Goal: Register for event/course

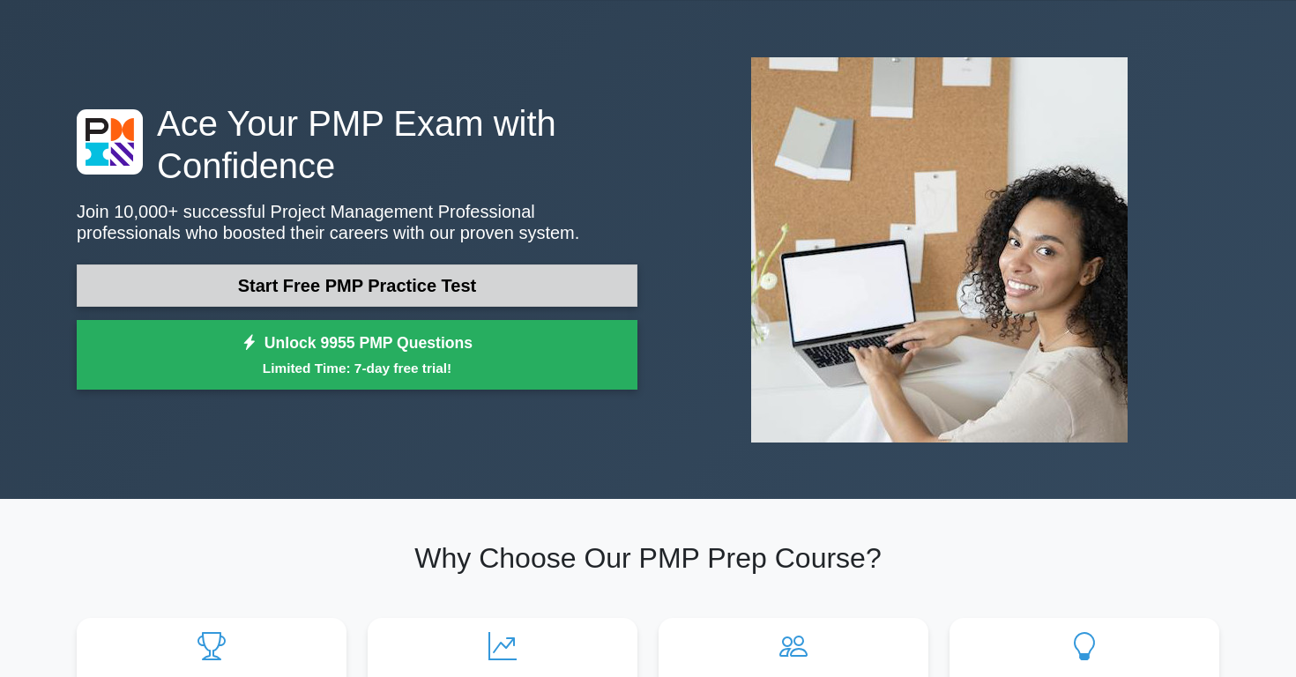
click at [452, 282] on link "Start Free PMP Practice Test" at bounding box center [357, 286] width 561 height 42
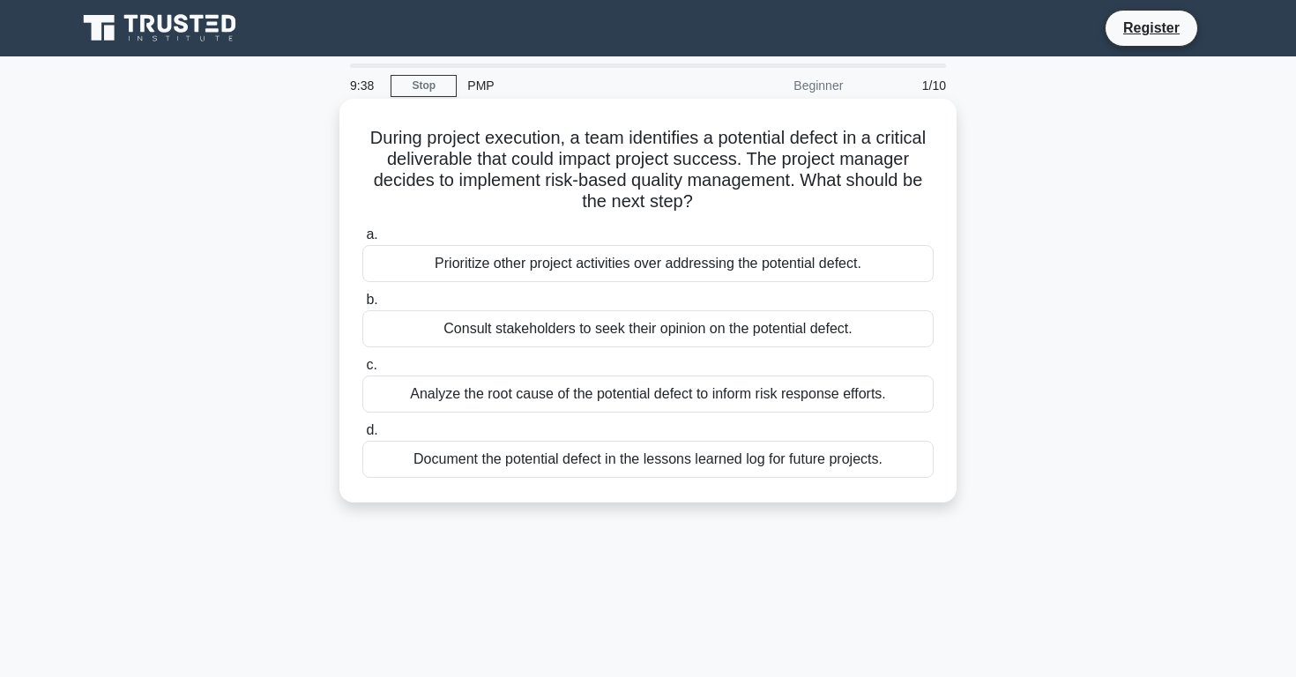
click at [710, 465] on div "Document the potential defect in the lessons learned log for future projects." at bounding box center [647, 459] width 571 height 37
click at [362, 436] on input "d. Document the potential defect in the lessons learned log for future projects." at bounding box center [362, 430] width 0 height 11
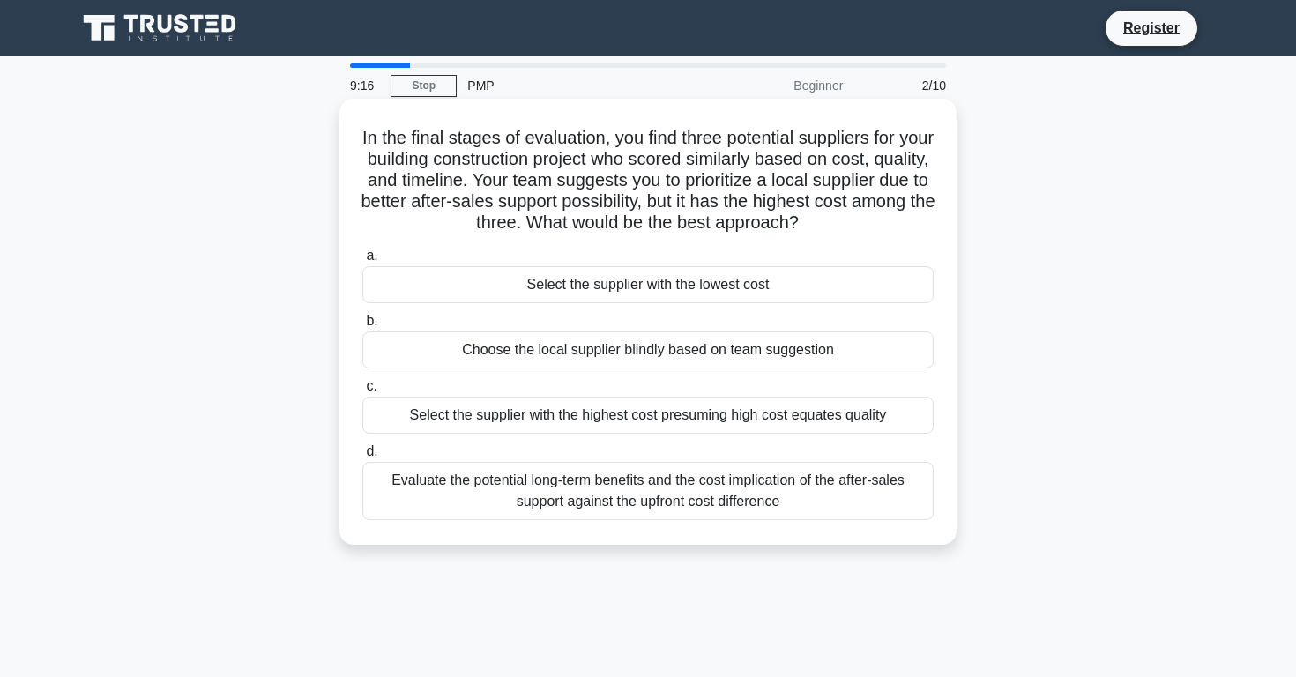
click at [793, 501] on div "Evaluate the potential long-term benefits and the cost implication of the after…" at bounding box center [647, 491] width 571 height 58
click at [362, 458] on input "d. Evaluate the potential long-term benefits and the cost implication of the af…" at bounding box center [362, 451] width 0 height 11
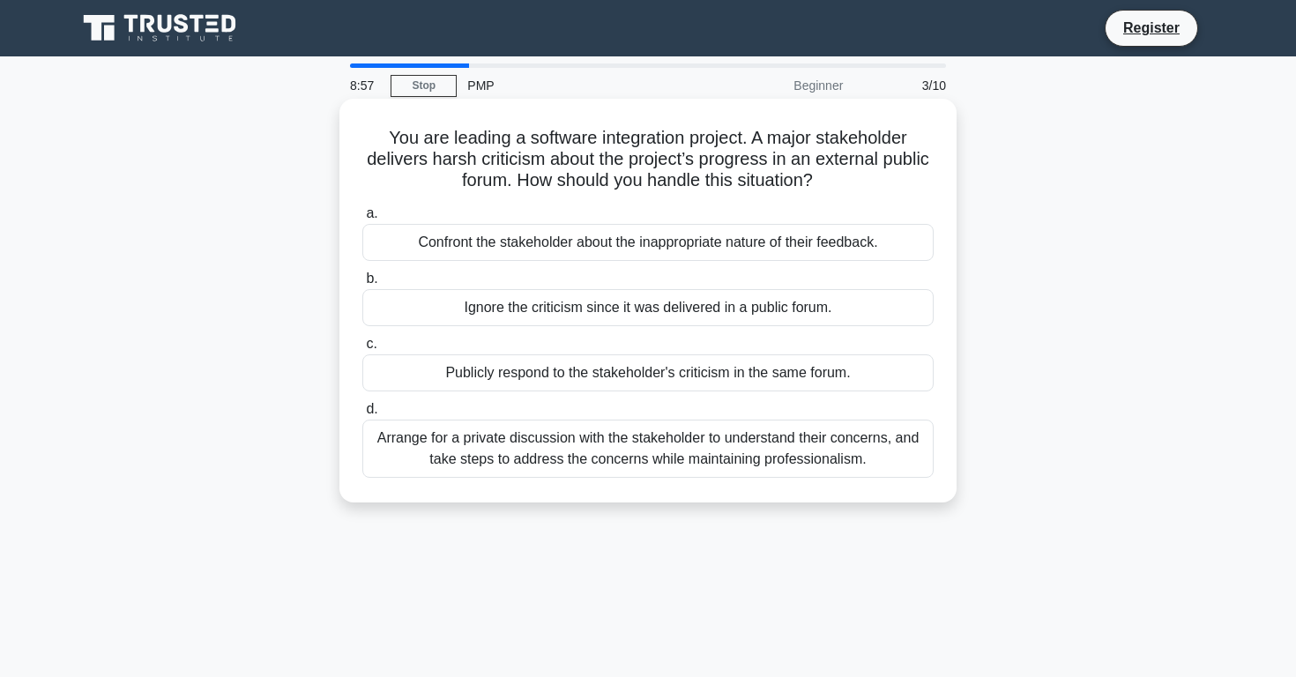
click at [733, 456] on div "Arrange for a private discussion with the stakeholder to understand their conce…" at bounding box center [647, 449] width 571 height 58
click at [362, 415] on input "d. Arrange for a private discussion with the stakeholder to understand their co…" at bounding box center [362, 409] width 0 height 11
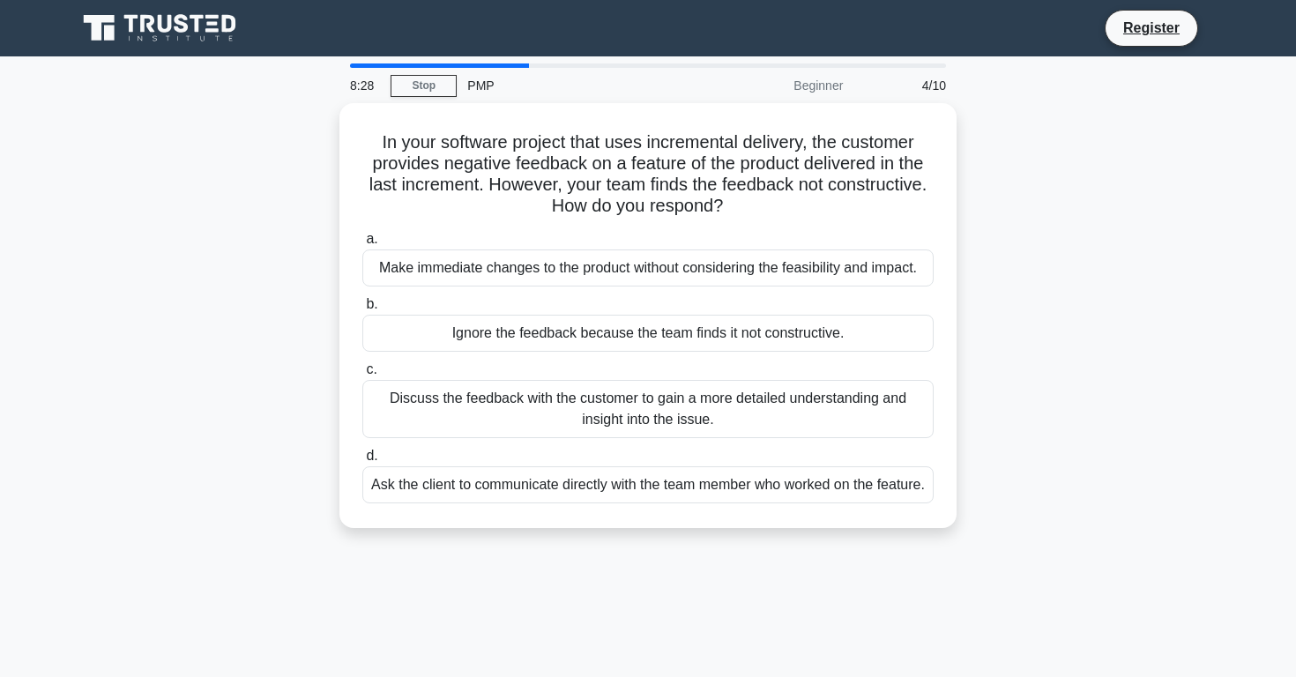
click at [314, 287] on div "In your software project that uses incremental delivery, the customer provides …" at bounding box center [648, 326] width 1164 height 446
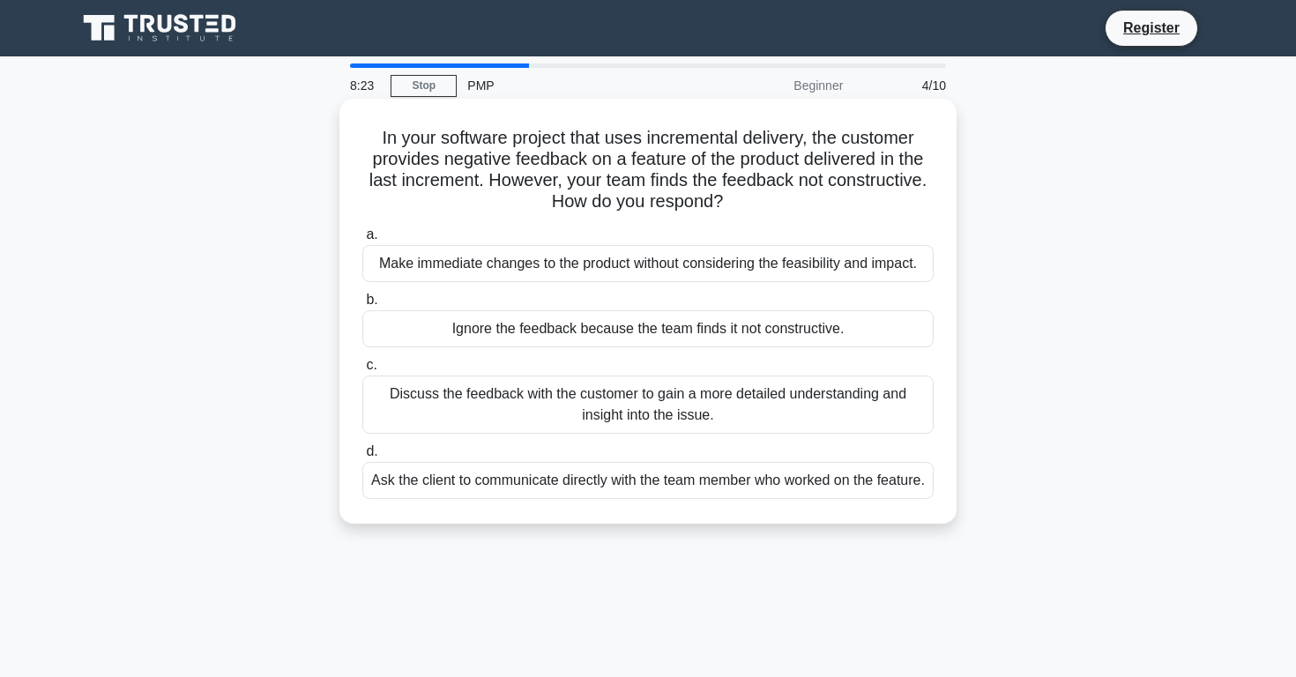
click at [646, 407] on div "Discuss the feedback with the customer to gain a more detailed understanding an…" at bounding box center [647, 405] width 571 height 58
click at [362, 371] on input "c. Discuss the feedback with the customer to gain a more detailed understanding…" at bounding box center [362, 365] width 0 height 11
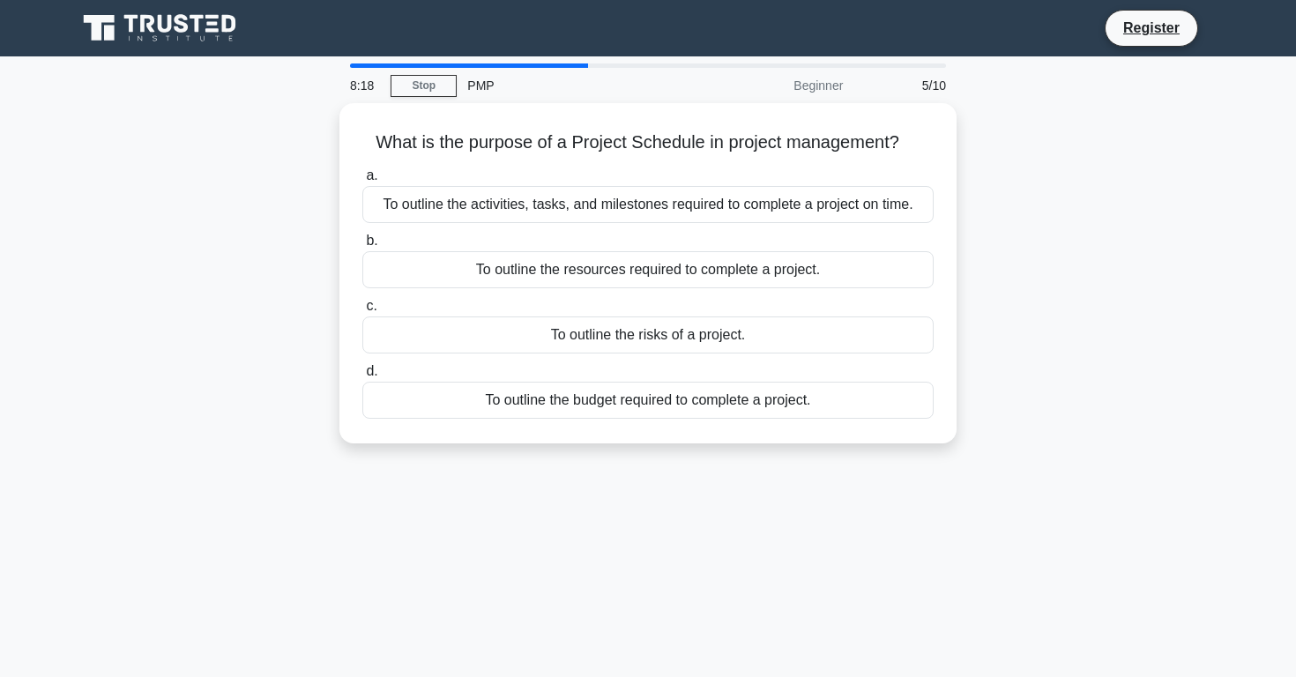
click at [830, 86] on div "Beginner" at bounding box center [776, 85] width 154 height 35
click at [275, 178] on div "What is the purpose of a Project Schedule in project management? .spinner_0XTQ{…" at bounding box center [648, 283] width 1164 height 361
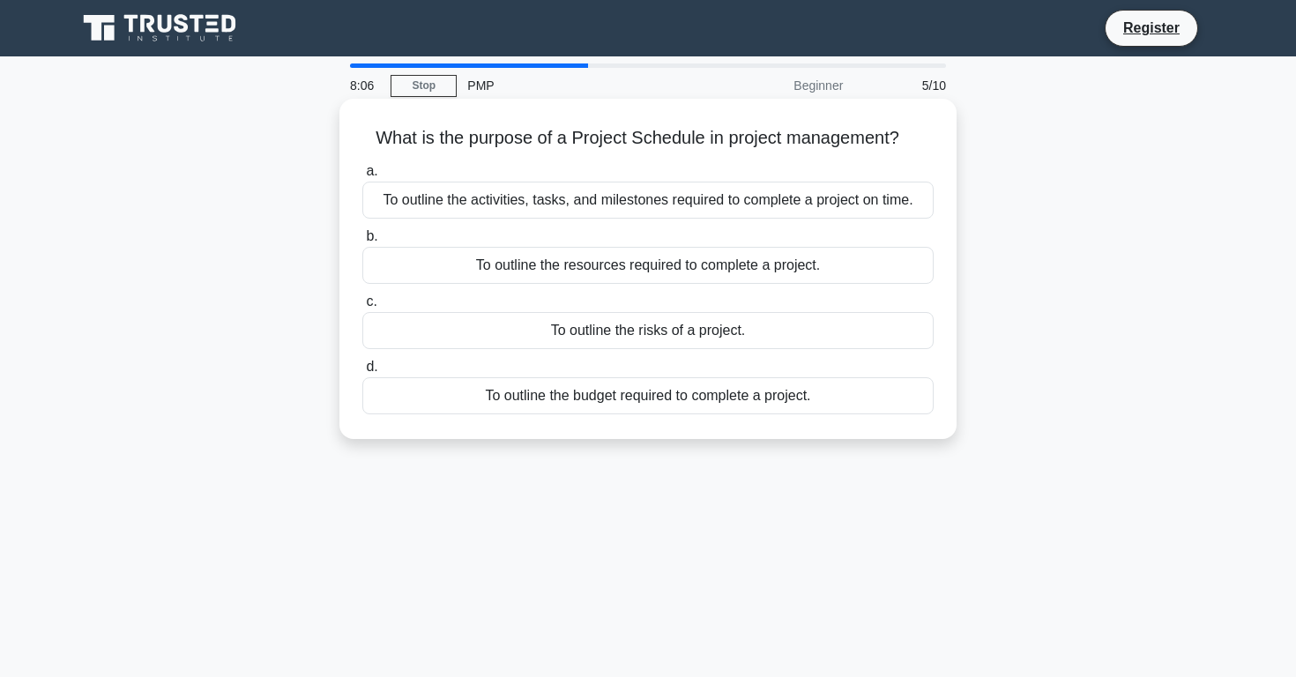
click at [667, 210] on div "To outline the activities, tasks, and milestones required to complete a project…" at bounding box center [647, 200] width 571 height 37
click at [362, 177] on input "a. To outline the activities, tasks, and milestones required to complete a proj…" at bounding box center [362, 171] width 0 height 11
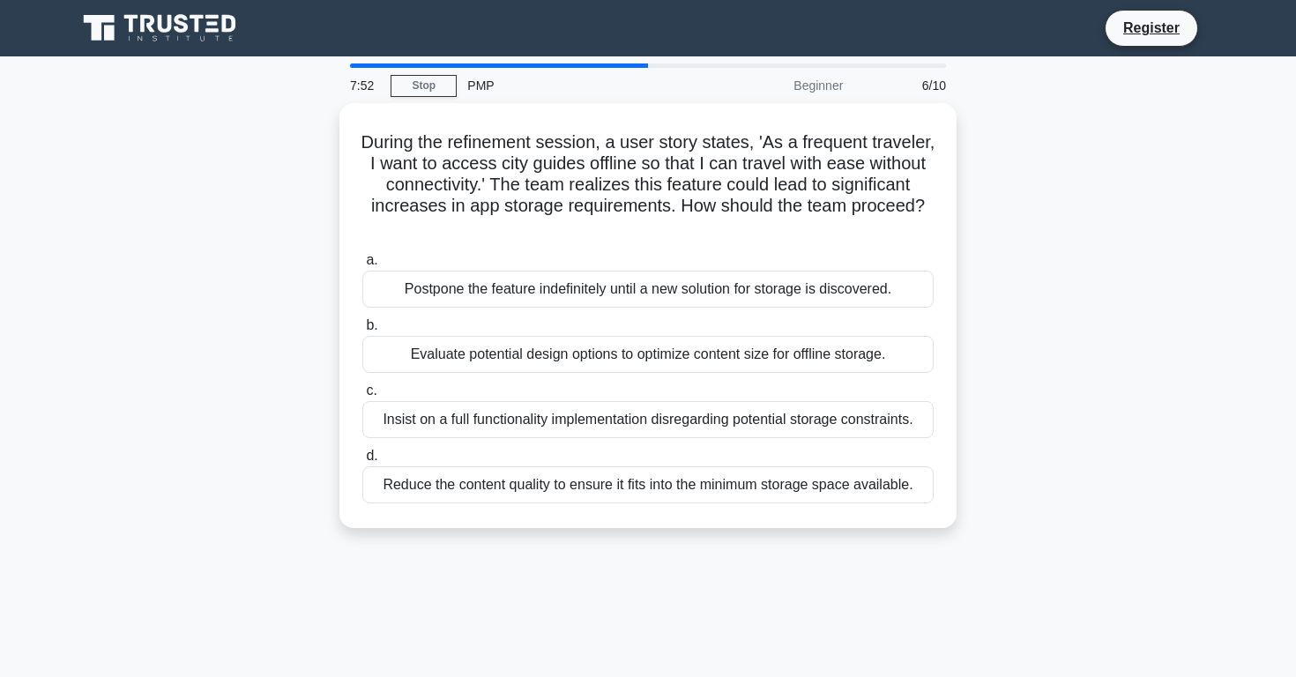
click at [251, 331] on div "During the refinement session, a user story states, 'As a frequent traveler, I …" at bounding box center [648, 326] width 1164 height 446
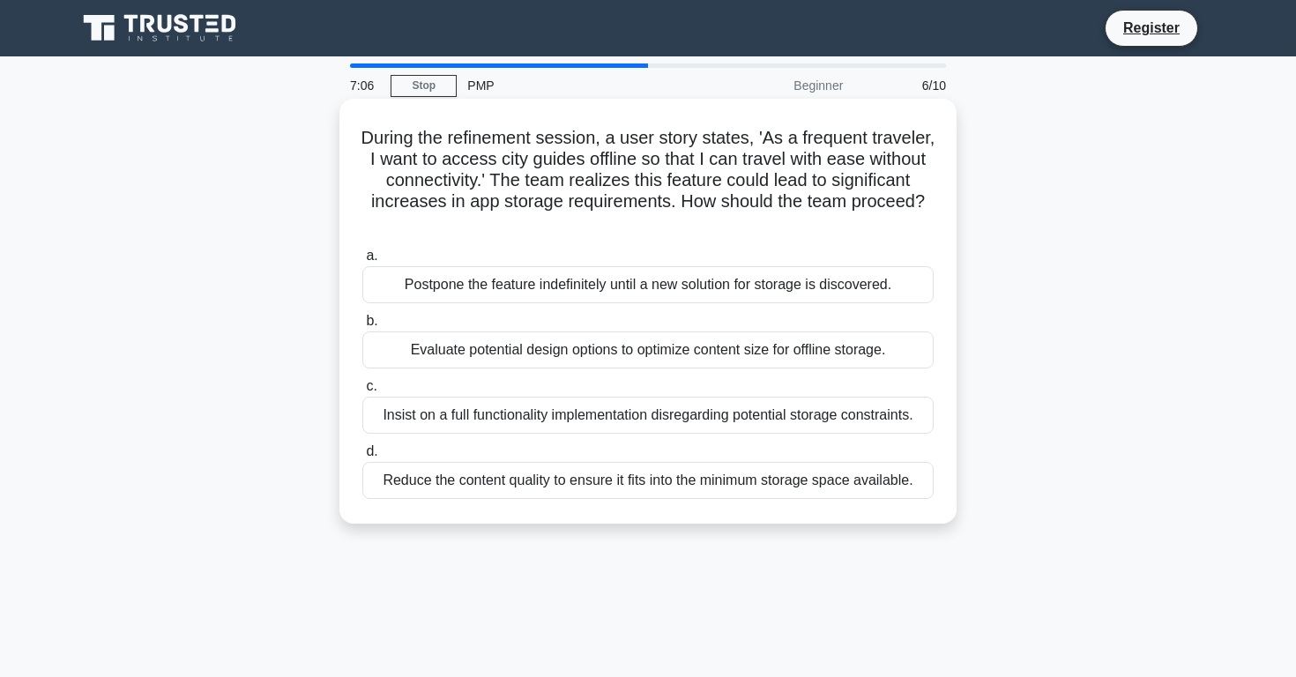
click at [574, 354] on div "Evaluate potential design options to optimize content size for offline storage." at bounding box center [647, 350] width 571 height 37
click at [362, 327] on input "b. Evaluate potential design options to optimize content size for offline stora…" at bounding box center [362, 321] width 0 height 11
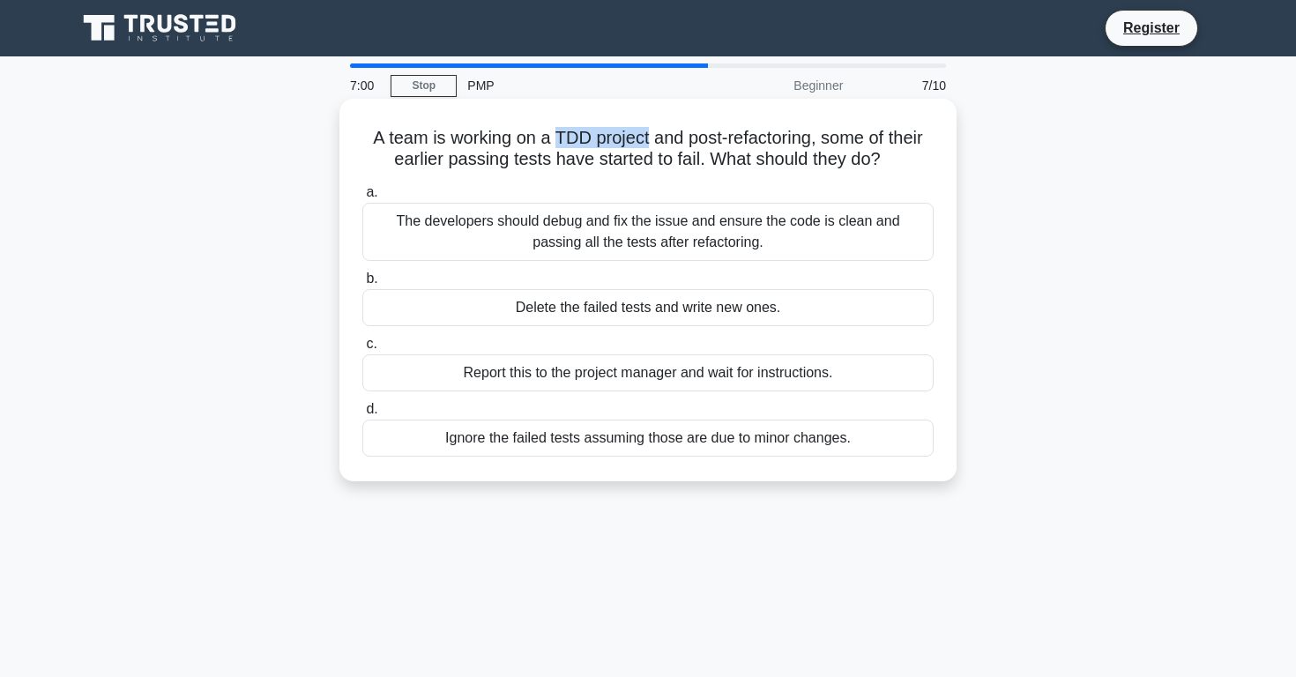
drag, startPoint x: 560, startPoint y: 138, endPoint x: 650, endPoint y: 144, distance: 90.1
click at [650, 144] on h5 "A team is working on a TDD project and post-refactoring, some of their earlier …" at bounding box center [648, 149] width 575 height 44
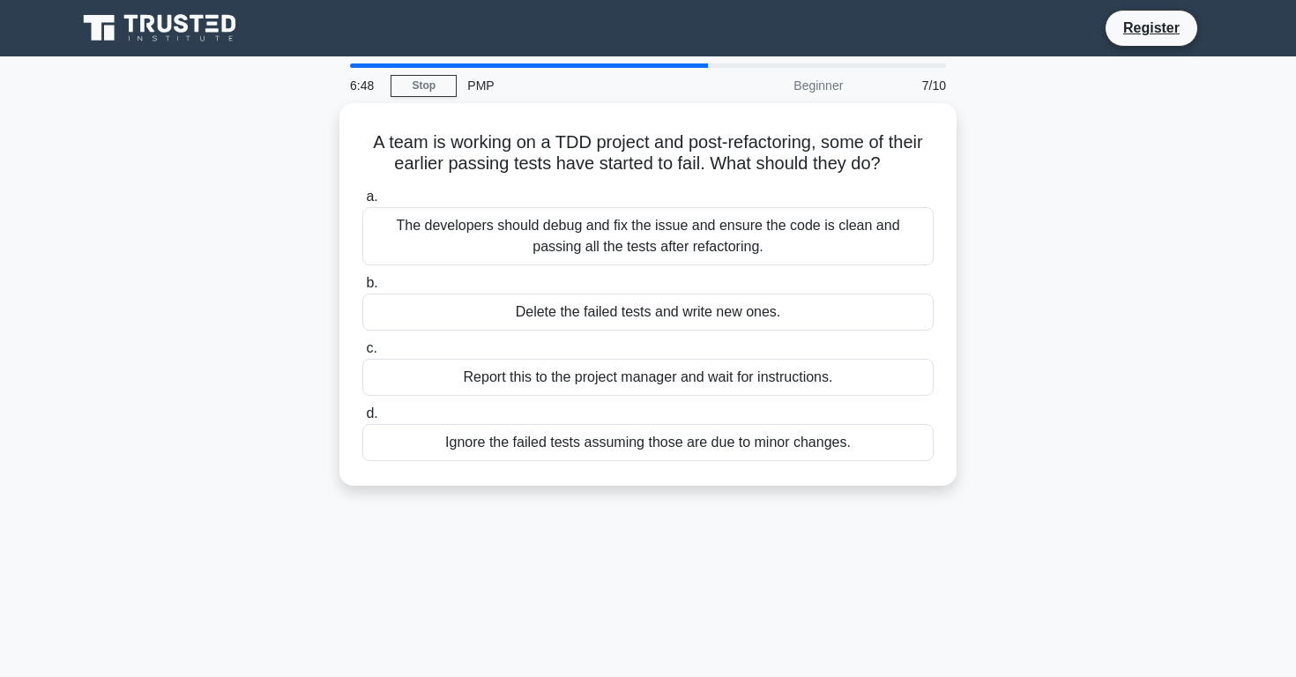
click at [145, 280] on div "A team is working on a TDD project and post-refactoring, some of their earlier …" at bounding box center [648, 305] width 1164 height 404
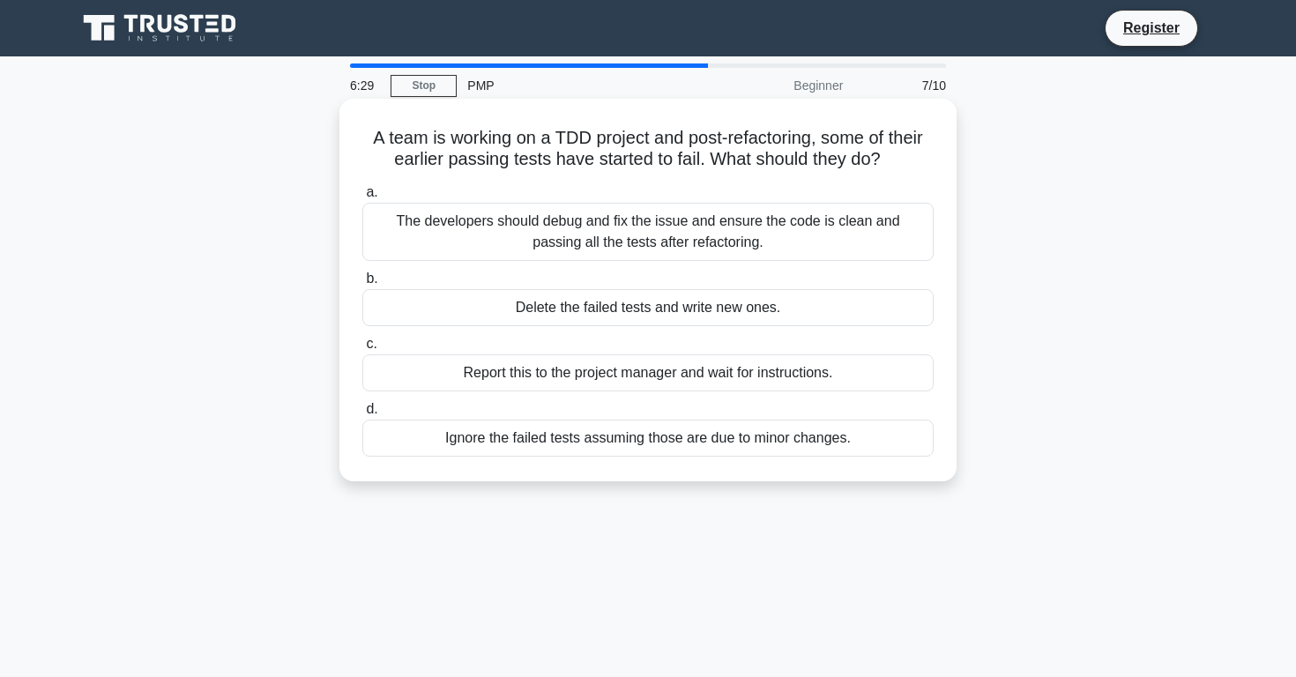
click at [696, 240] on div "The developers should debug and fix the issue and ensure the code is clean and …" at bounding box center [647, 232] width 571 height 58
click at [362, 198] on input "a. The developers should debug and fix the issue and ensure the code is clean a…" at bounding box center [362, 192] width 0 height 11
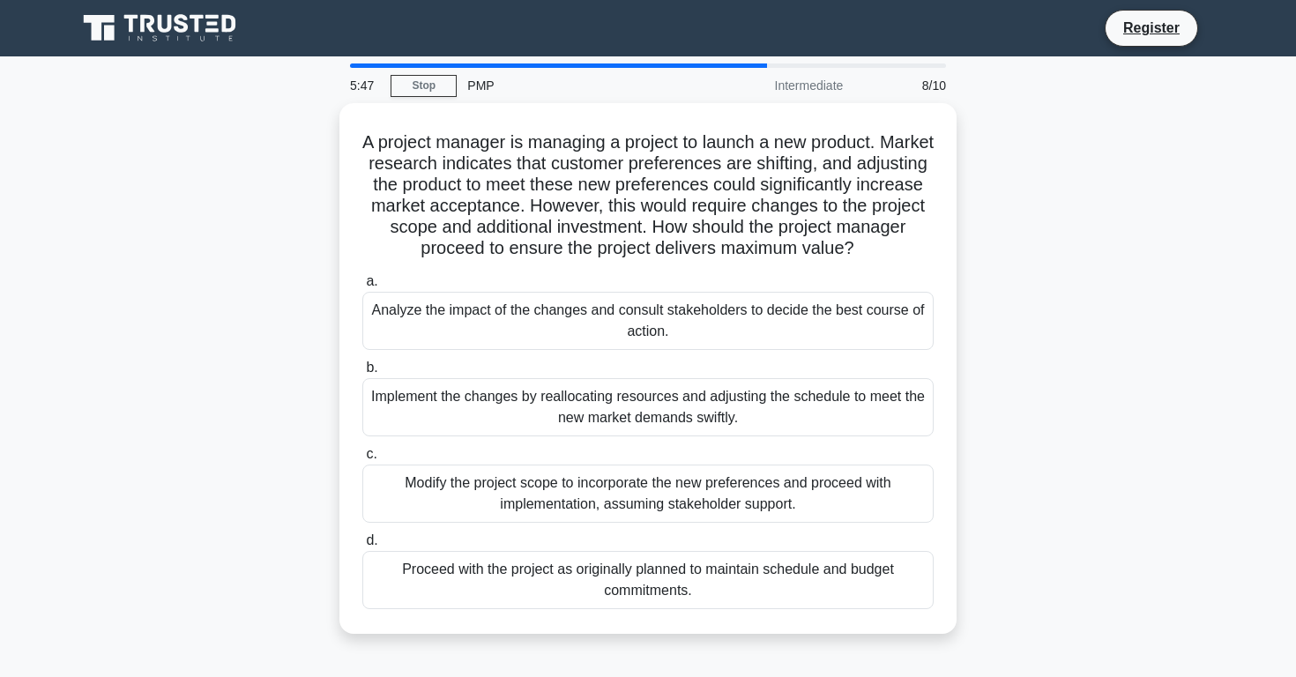
click at [302, 230] on div "A project manager is managing a project to launch a new product. Market researc…" at bounding box center [648, 379] width 1164 height 552
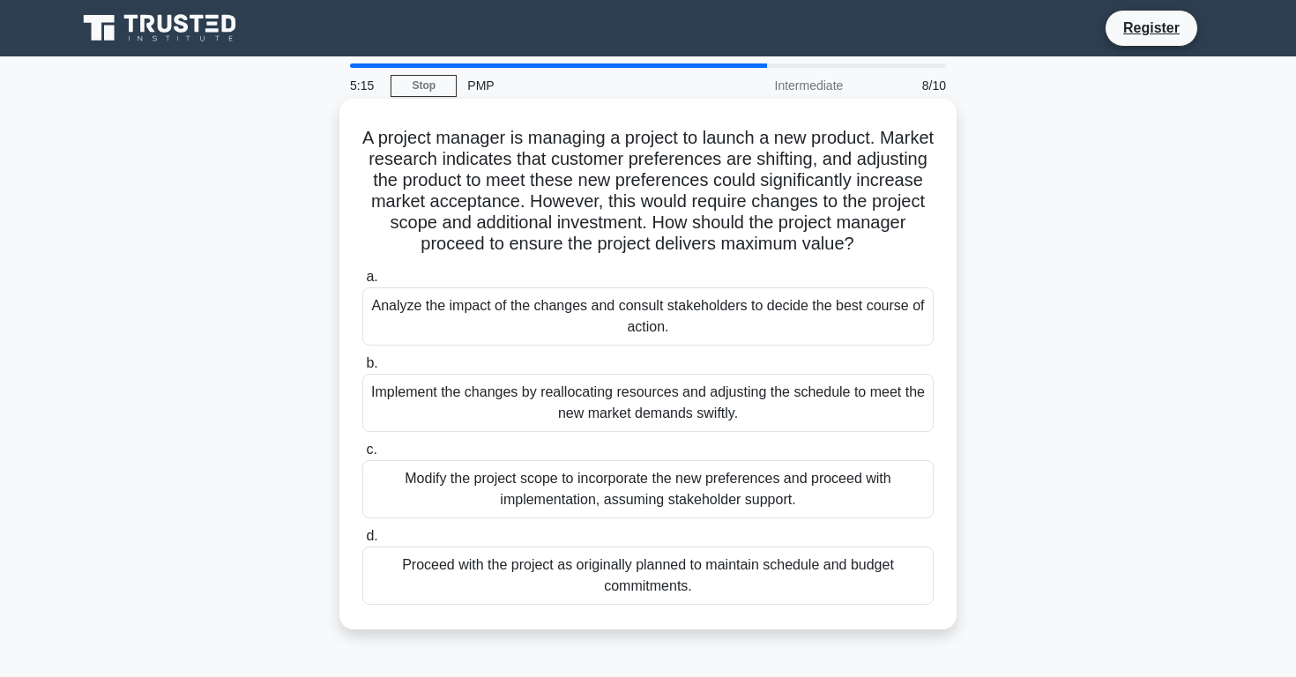
click at [626, 321] on div "Analyze the impact of the changes and consult stakeholders to decide the best c…" at bounding box center [647, 316] width 571 height 58
click at [362, 283] on input "a. Analyze the impact of the changes and consult stakeholders to decide the bes…" at bounding box center [362, 277] width 0 height 11
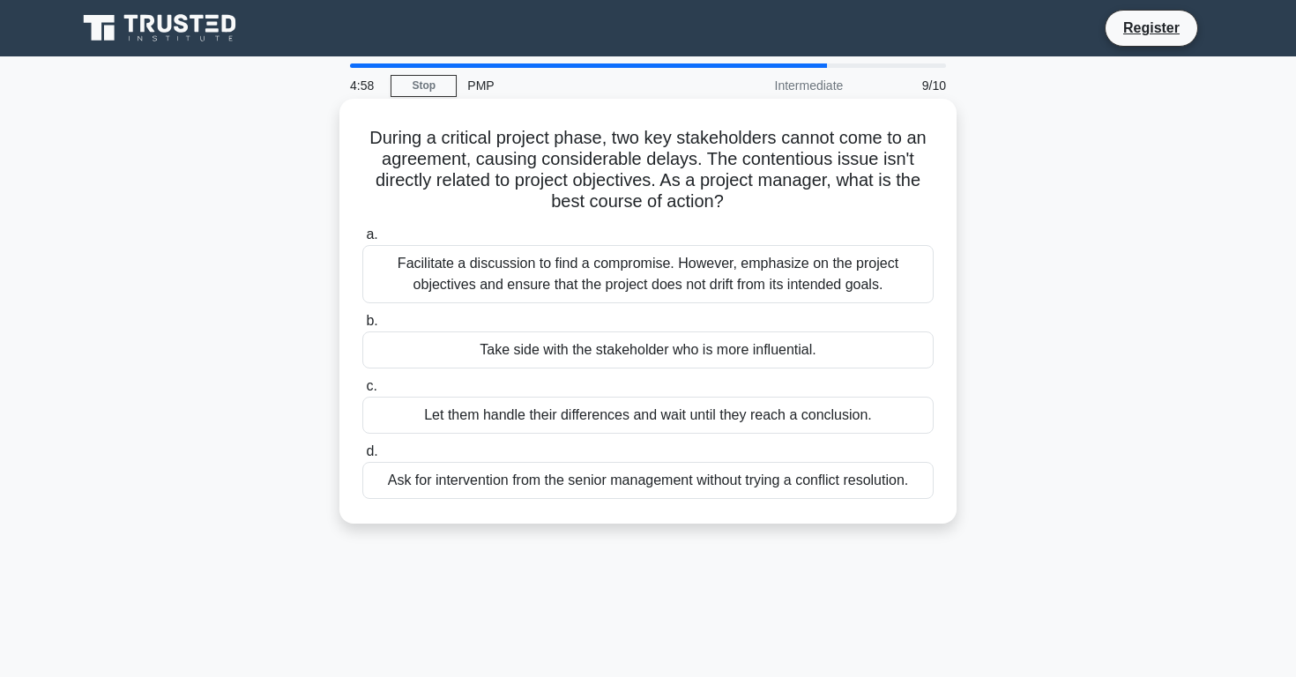
click at [550, 279] on div "Facilitate a discussion to find a compromise. However, emphasize on the project…" at bounding box center [647, 274] width 571 height 58
click at [362, 241] on input "a. Facilitate a discussion to find a compromise. However, emphasize on the proj…" at bounding box center [362, 234] width 0 height 11
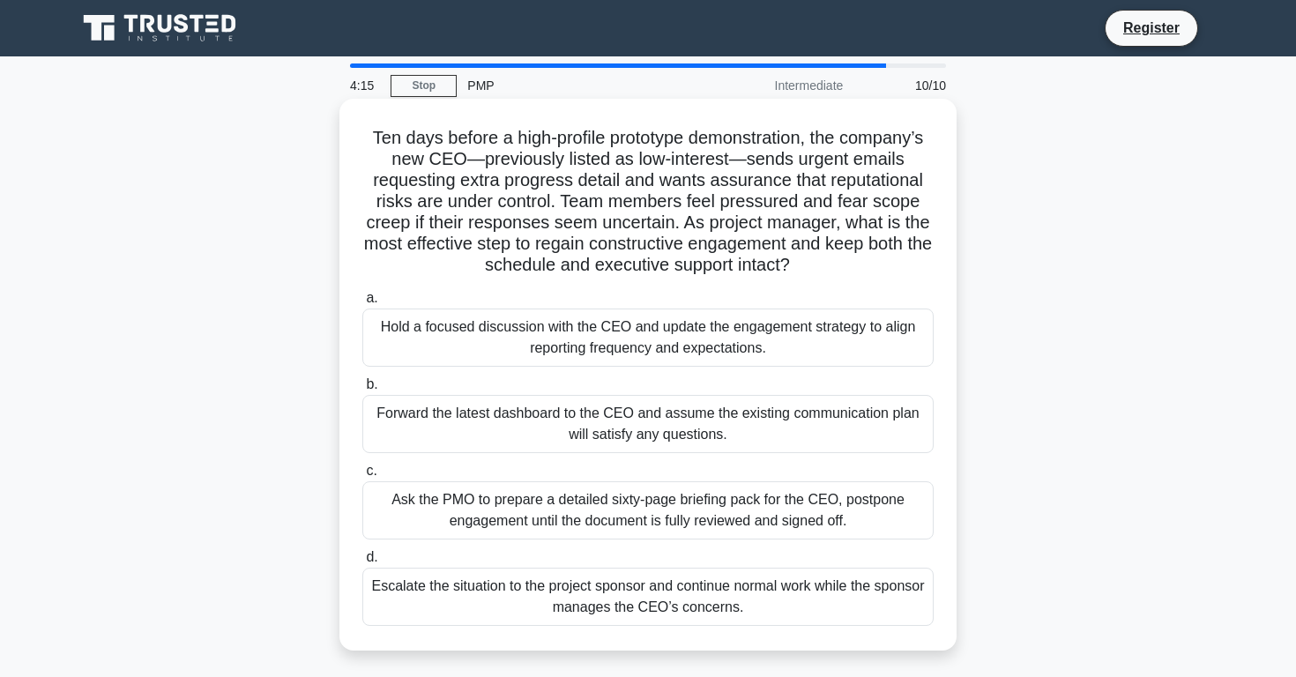
click at [793, 339] on div "Hold a focused discussion with the CEO and update the engagement strategy to al…" at bounding box center [647, 338] width 571 height 58
click at [362, 304] on input "a. Hold a focused discussion with the CEO and update the engagement strategy to…" at bounding box center [362, 298] width 0 height 11
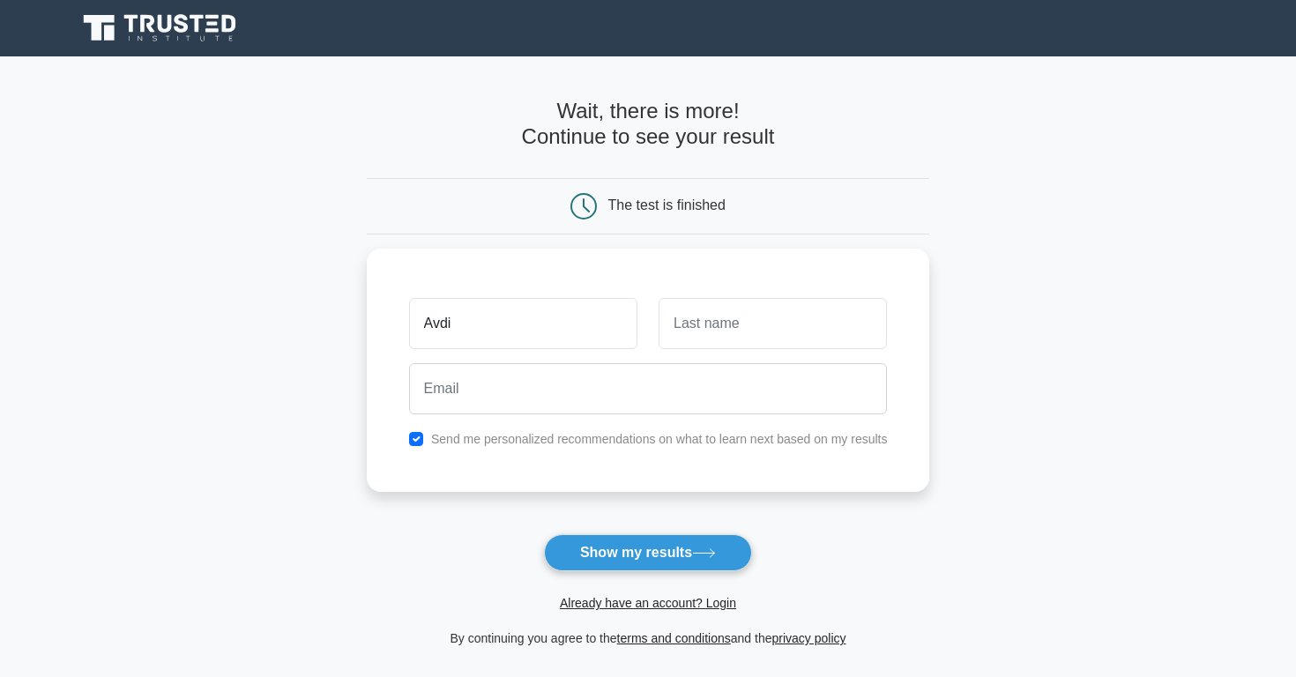
type input "Avdi"
type input "Adan"
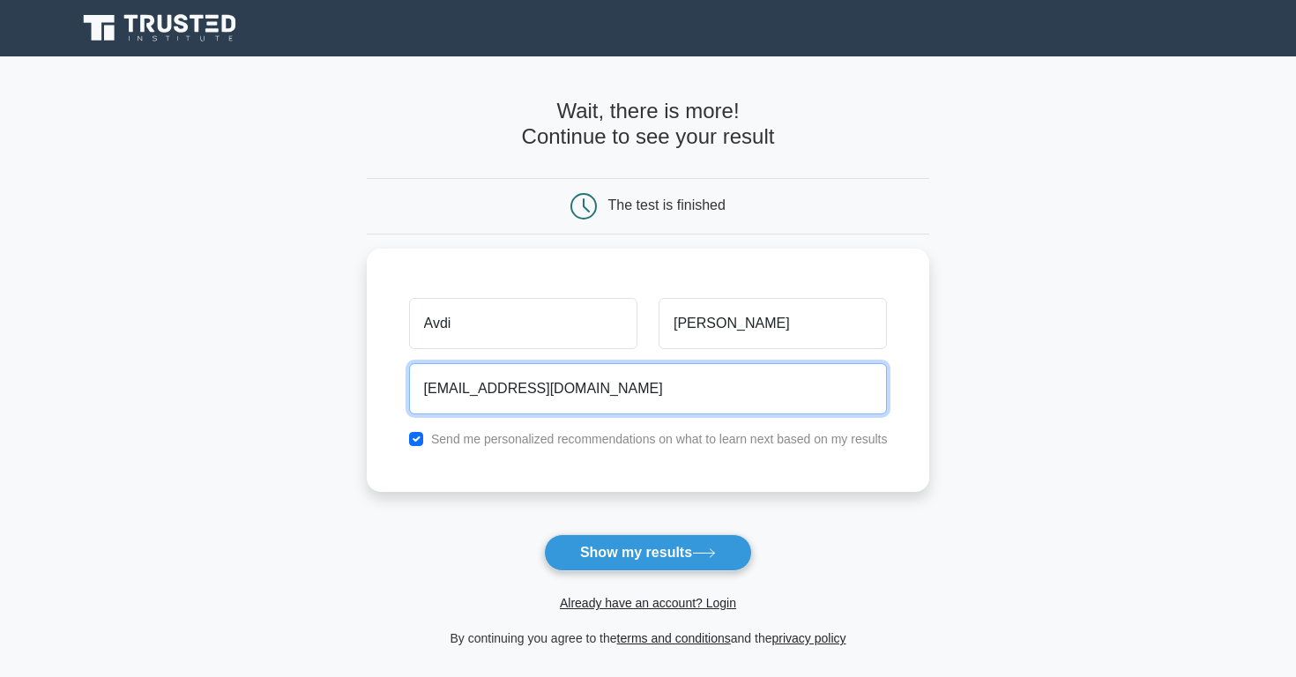
type input "Abdiadan0710@gmail.com"
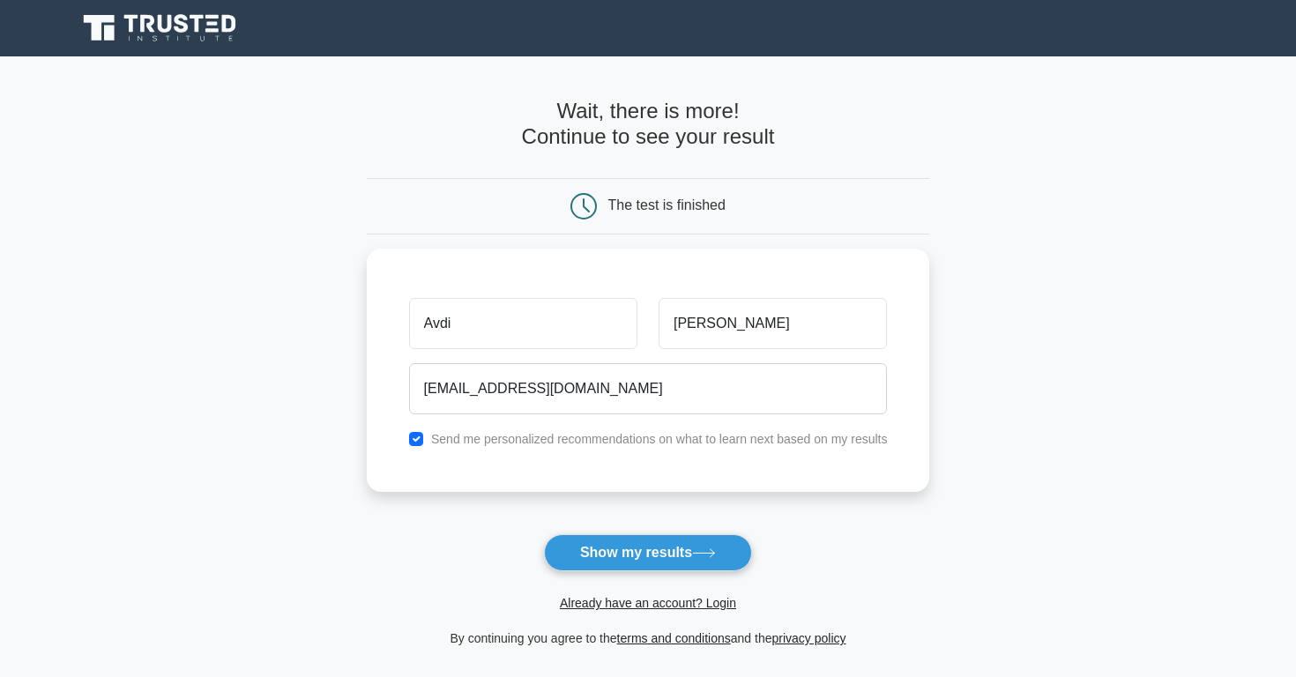
click at [350, 384] on main "Wait, there is more! Continue to see your result The test is finished Avdi Adan" at bounding box center [648, 373] width 1296 height 635
click at [610, 548] on button "Show my results" at bounding box center [648, 552] width 208 height 37
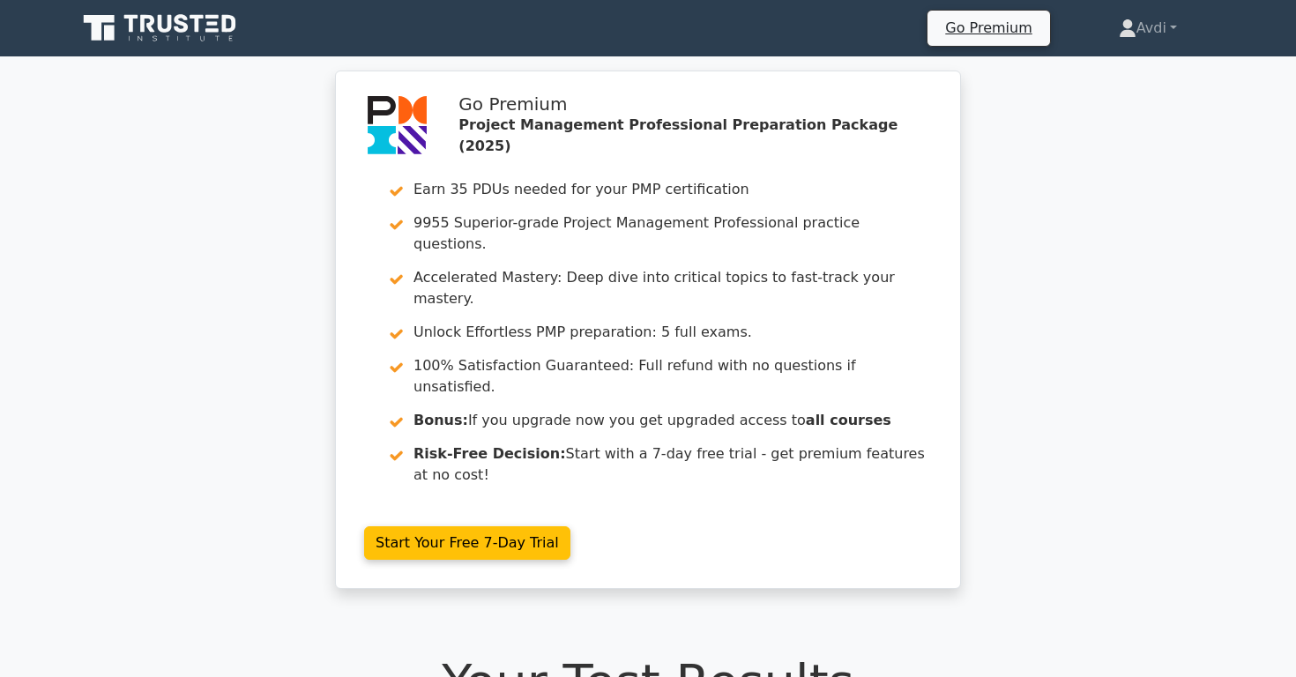
click at [1050, 302] on div "Go Premium Project Management Professional Preparation Package (2025) Earn 35 P…" at bounding box center [648, 341] width 1296 height 540
